Goal: Download file/media

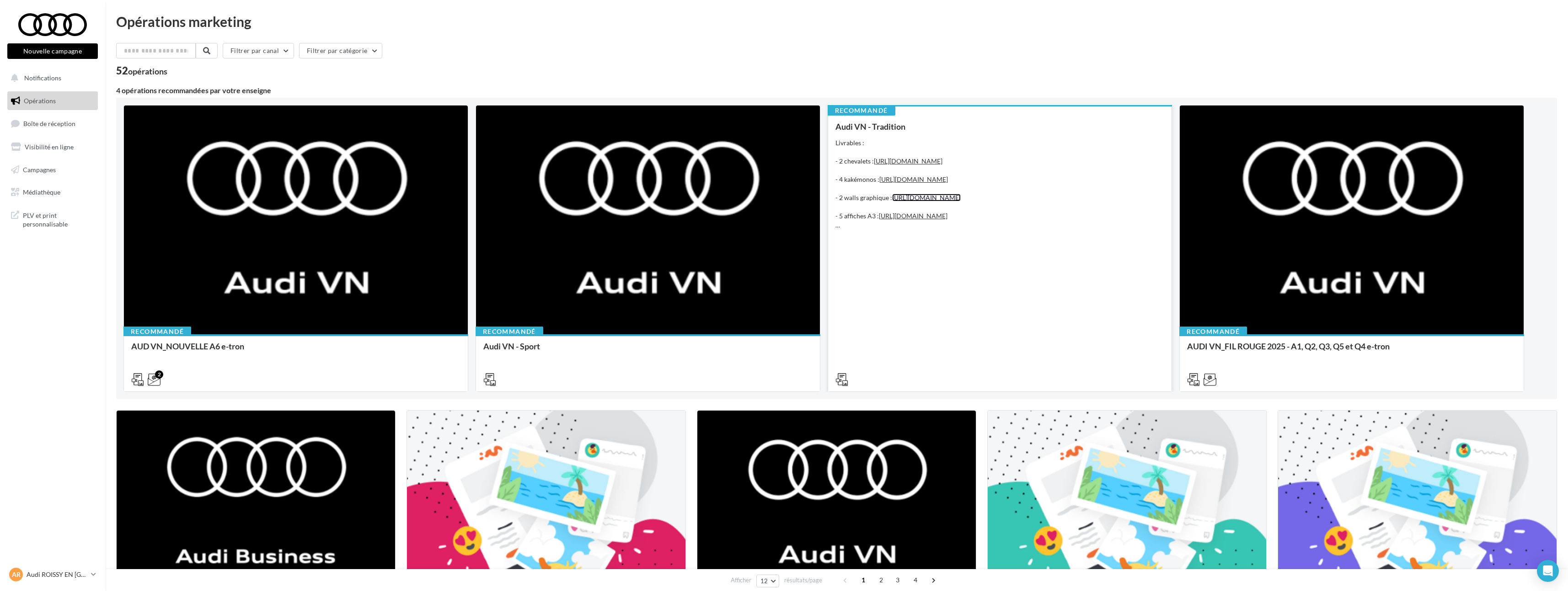
click at [960, 201] on link "https://audi.get-it-solutions.com/accueil/10249-.html?adtoken=8e8204871222da9a7…" at bounding box center [927, 198] width 69 height 8
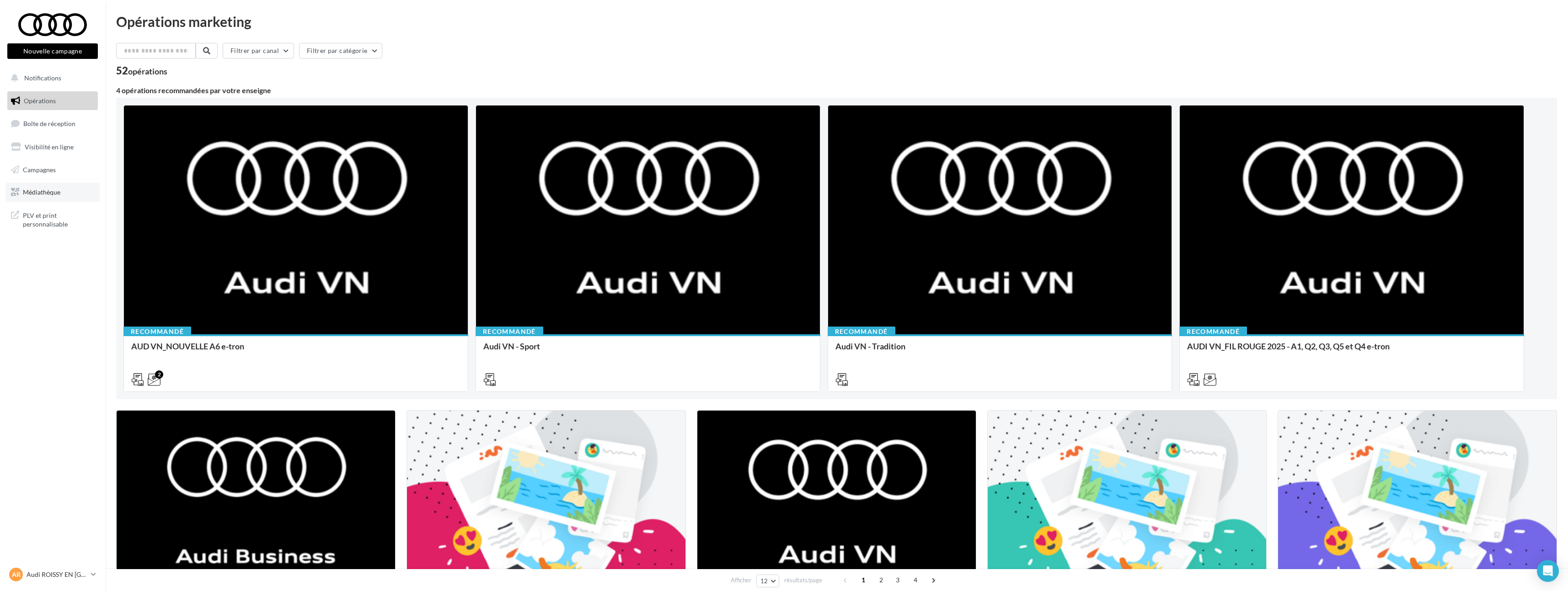
click at [45, 199] on link "Médiathèque" at bounding box center [53, 192] width 94 height 19
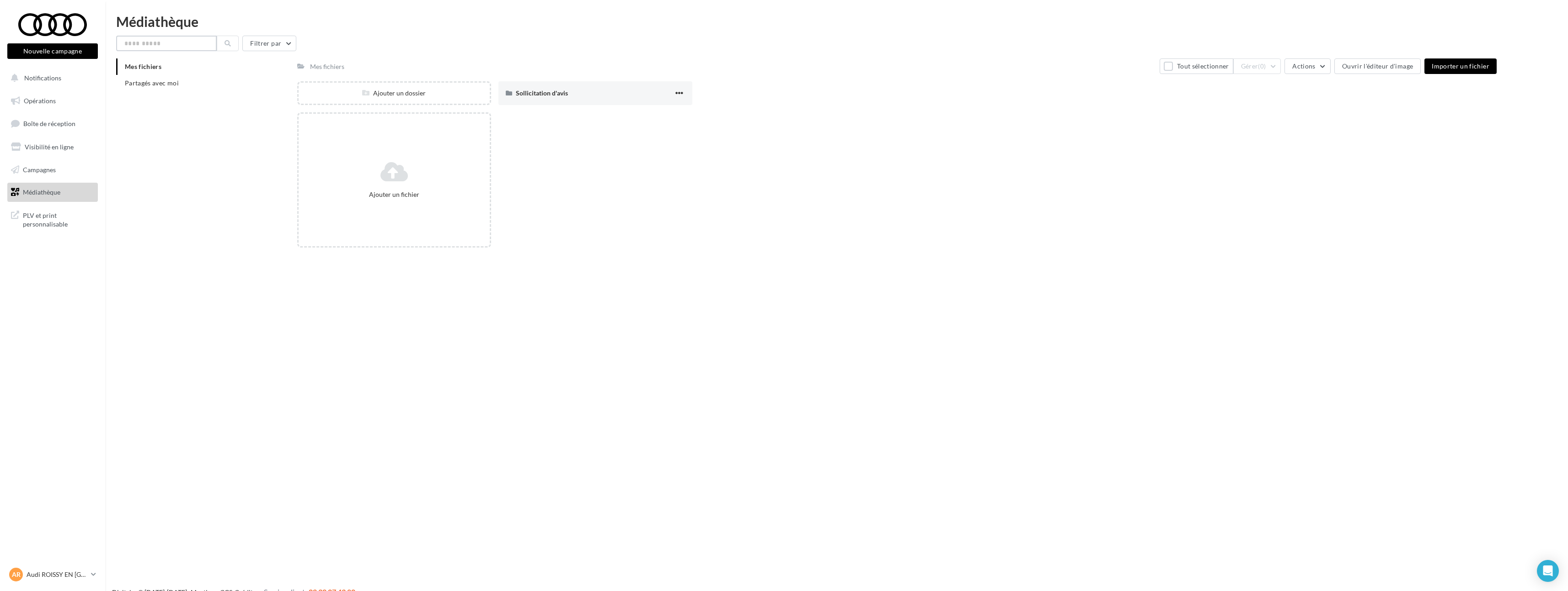
click at [158, 46] on input "text" at bounding box center [166, 43] width 101 height 15
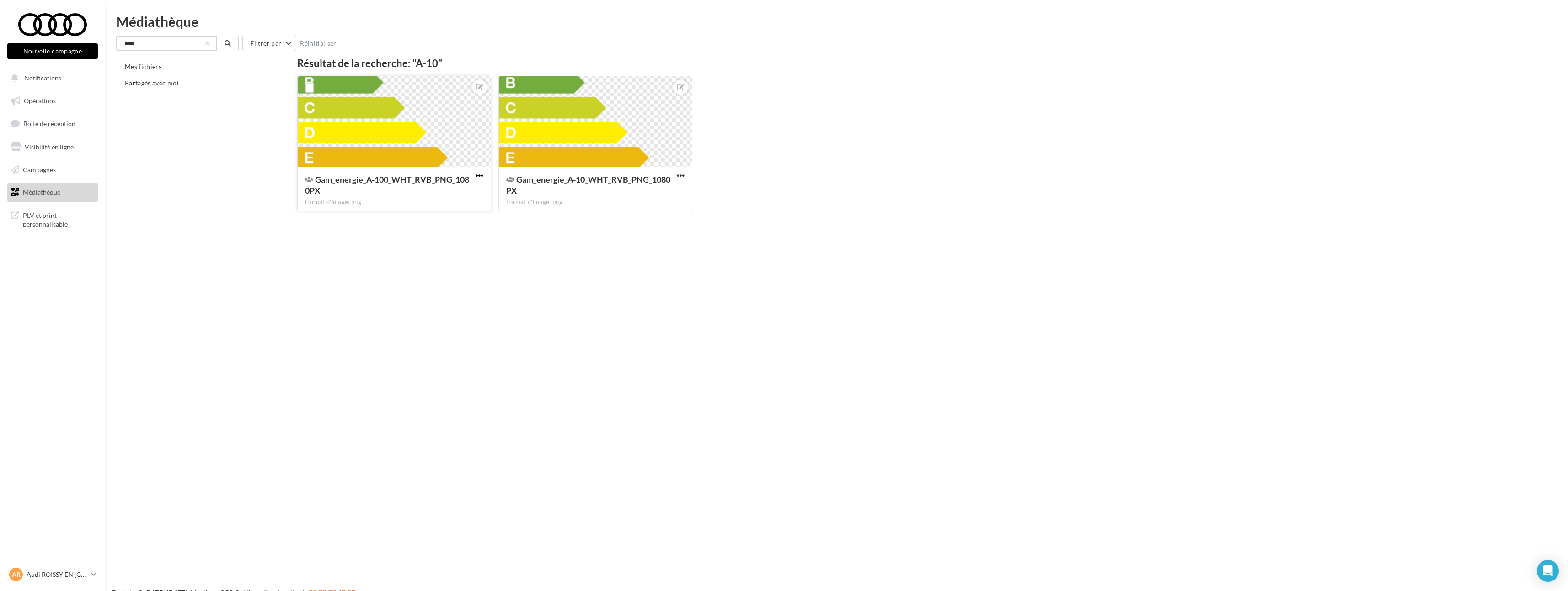
type input "****"
click at [482, 172] on span "button" at bounding box center [479, 176] width 8 height 8
click at [463, 213] on button "Télécharger" at bounding box center [437, 218] width 96 height 24
